Goal: Find specific page/section: Find specific page/section

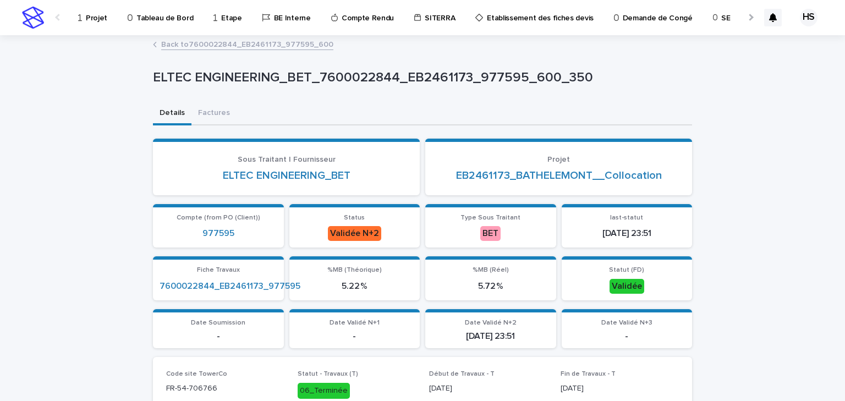
click at [92, 19] on p "Projet" at bounding box center [96, 11] width 21 height 23
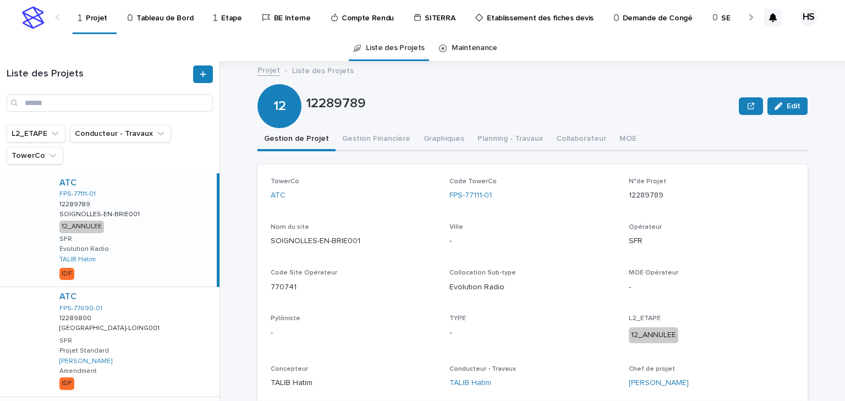
click at [159, 15] on p "Tableau de Bord" at bounding box center [164, 11] width 57 height 23
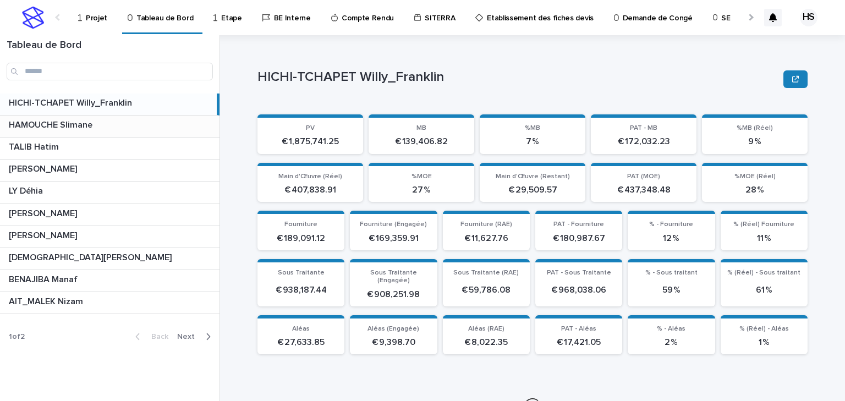
click at [75, 124] on p "HAMOUCHE Slimane" at bounding box center [52, 124] width 86 height 13
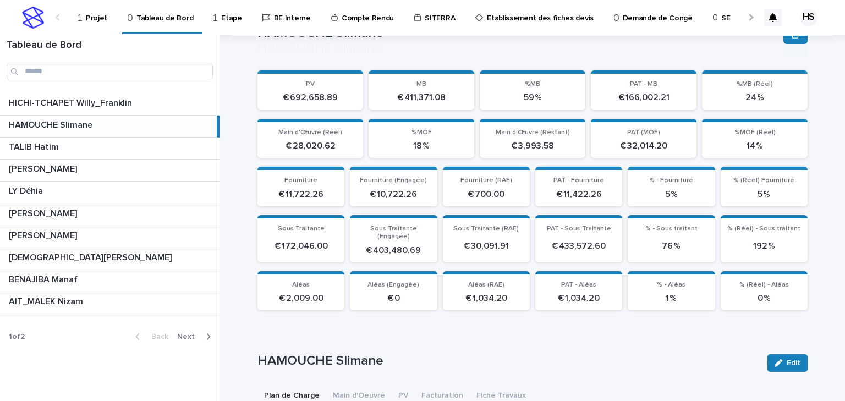
scroll to position [132, 0]
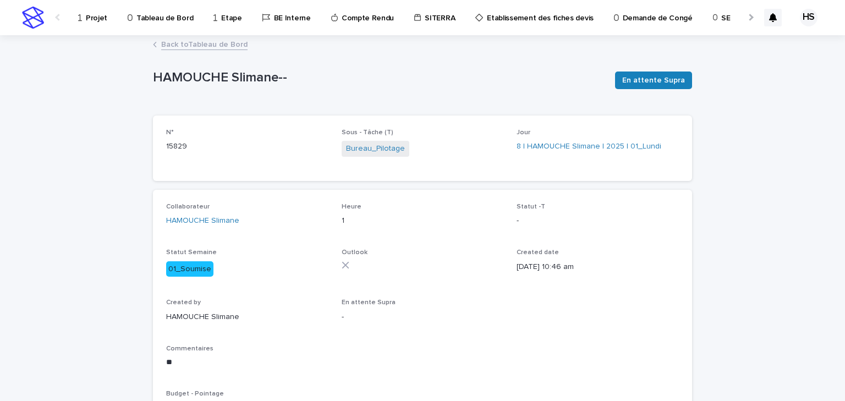
click at [226, 42] on link "Back to Tableau de Bord" at bounding box center [204, 43] width 86 height 13
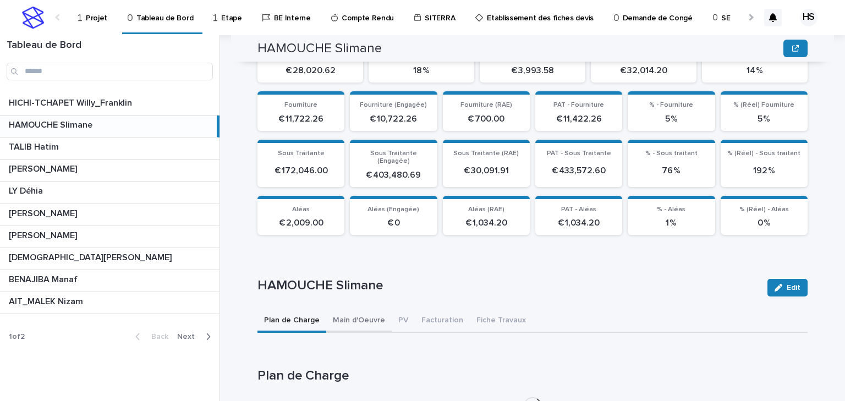
click at [365, 310] on div "Plan de Charge Main d'Oeuvre PV Facturation Fiche Travaux Loading... Saving… Lo…" at bounding box center [533, 367] width 550 height 114
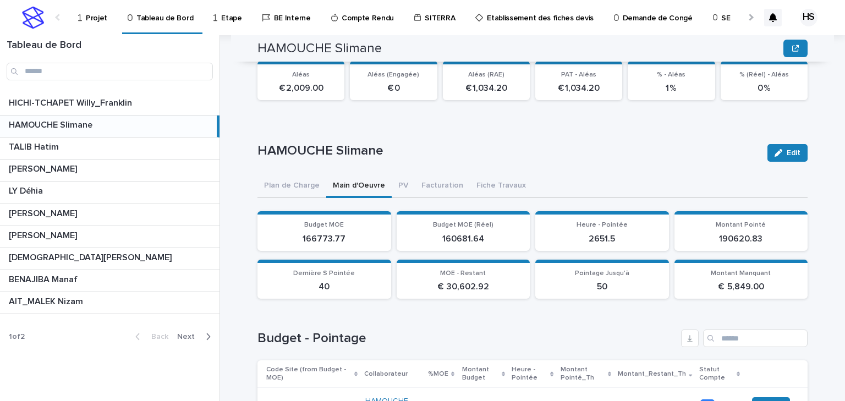
scroll to position [457, 0]
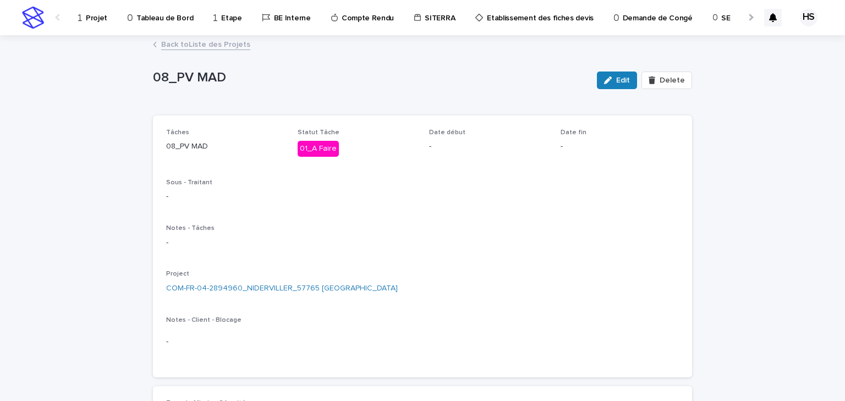
click at [95, 17] on p "Projet" at bounding box center [96, 11] width 21 height 23
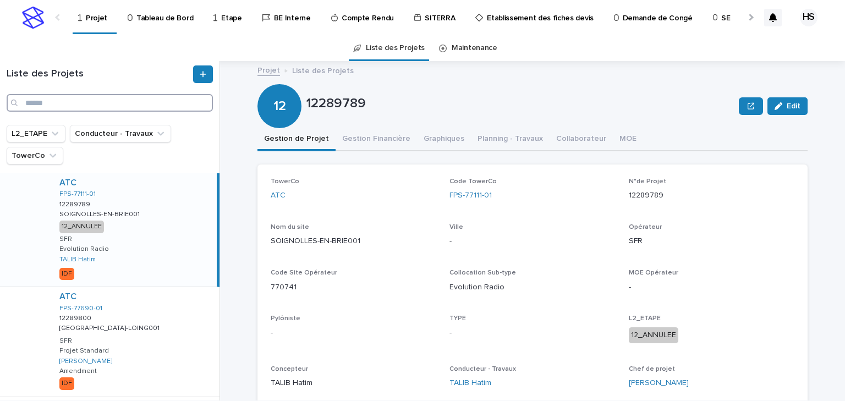
click at [64, 100] on input "Search" at bounding box center [110, 103] width 206 height 18
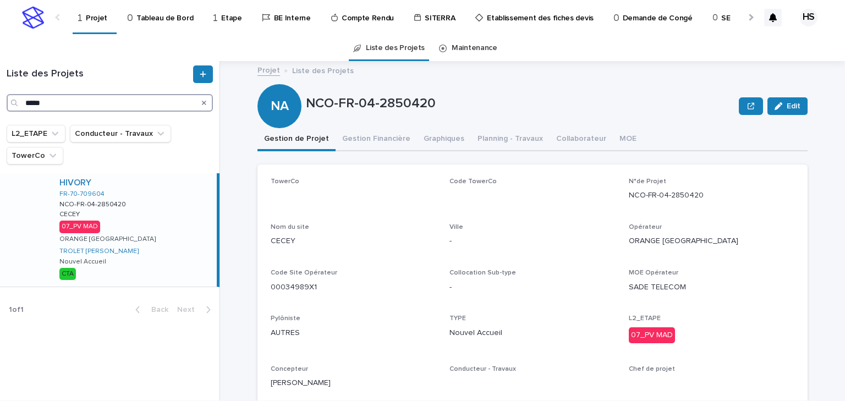
type input "*****"
click at [121, 213] on div "HIVORY FR-70-709604 NCO-FR-04-2850420 NCO-FR-04-2850420 [PERSON_NAME] 07_PV MAD…" at bounding box center [134, 229] width 166 height 113
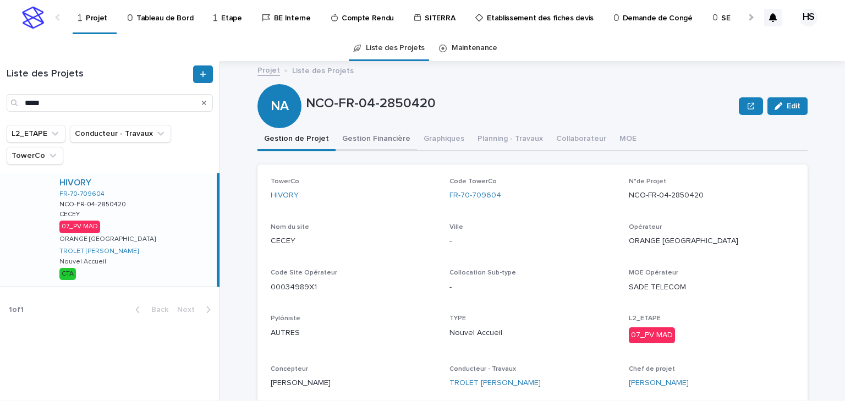
click at [386, 140] on button "Gestion Financière" at bounding box center [376, 139] width 81 height 23
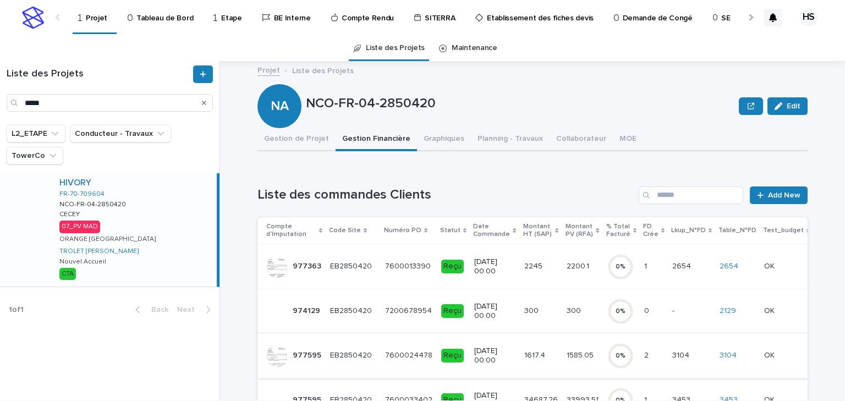
scroll to position [88, 0]
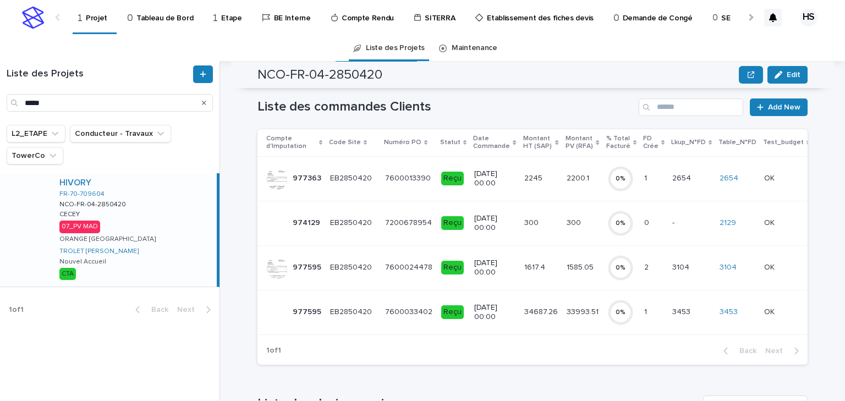
click at [567, 312] on p "33993.51" at bounding box center [584, 311] width 34 height 12
